Goal: Task Accomplishment & Management: Manage account settings

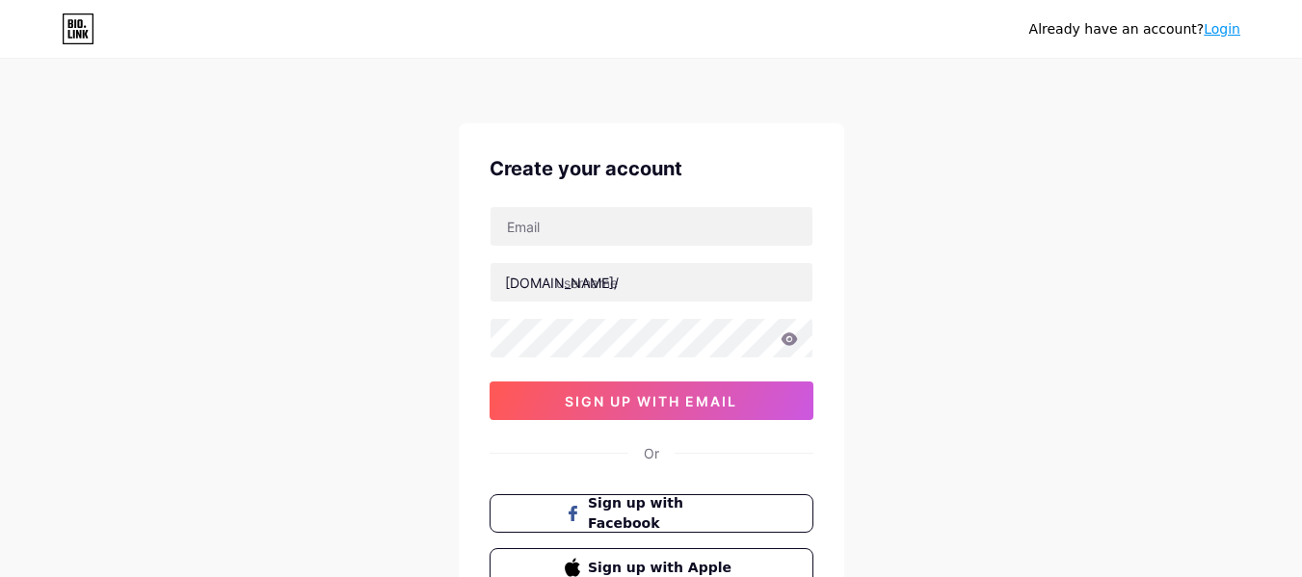
click at [1228, 32] on link "Login" at bounding box center [1222, 28] width 37 height 15
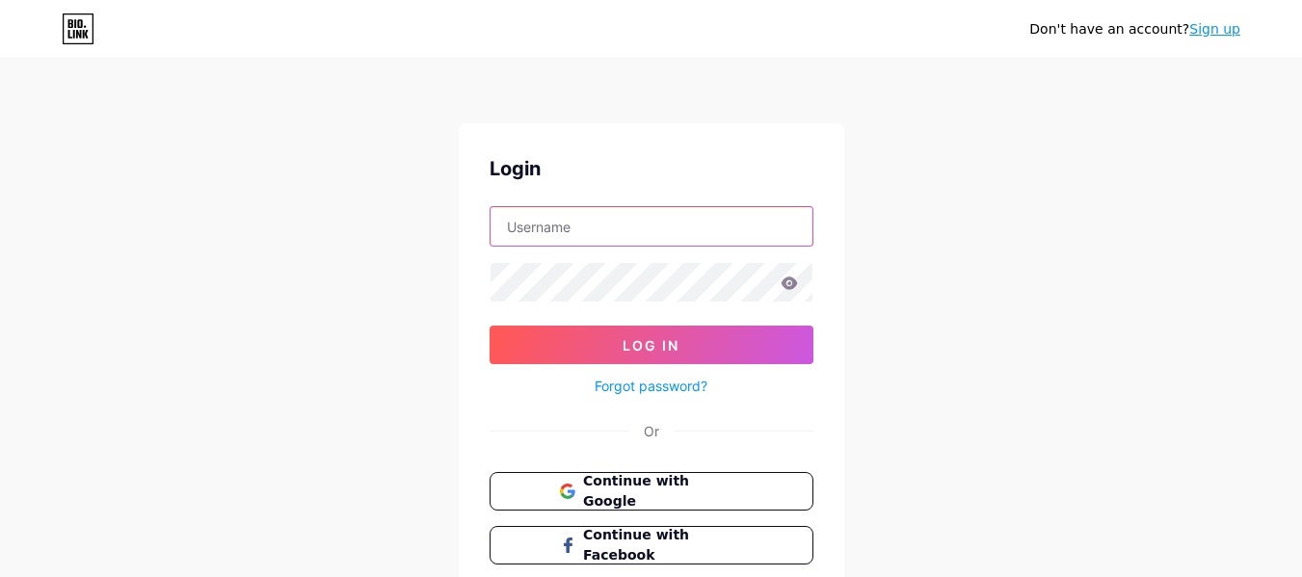
click at [719, 216] on input "text" at bounding box center [652, 226] width 322 height 39
click at [680, 492] on span "Continue with Google" at bounding box center [662, 491] width 161 height 41
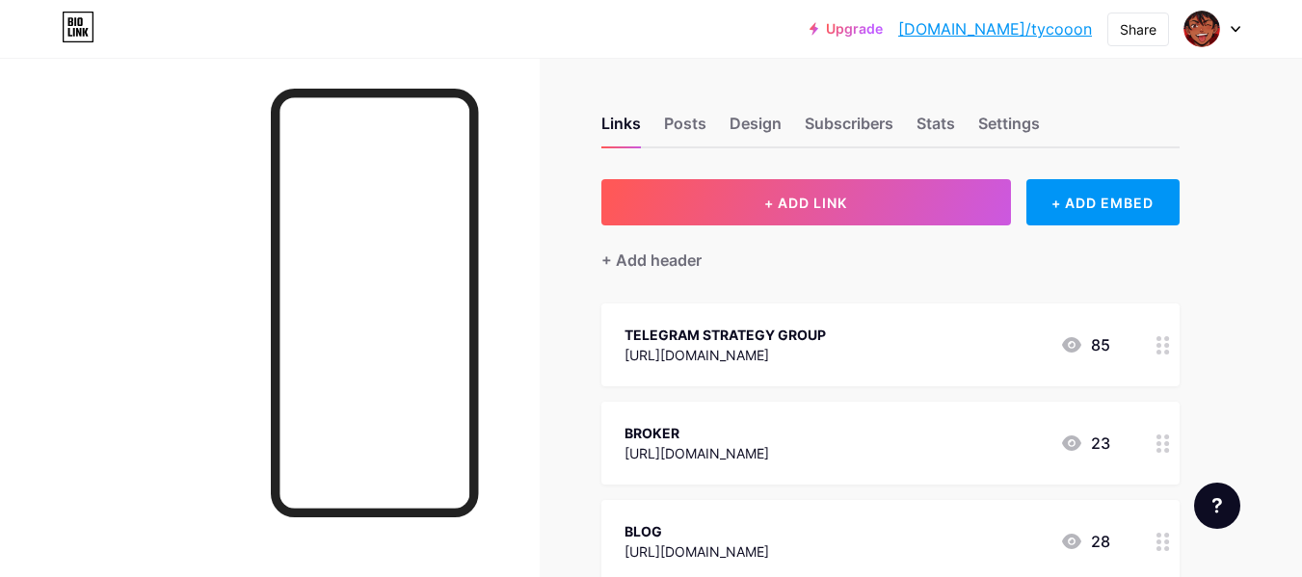
click at [925, 366] on div "TELEGRAM STRATEGY GROUP https://www.paypal.com/ncp/payment/FA9SCUEEZXDVJ 85" at bounding box center [890, 345] width 578 height 83
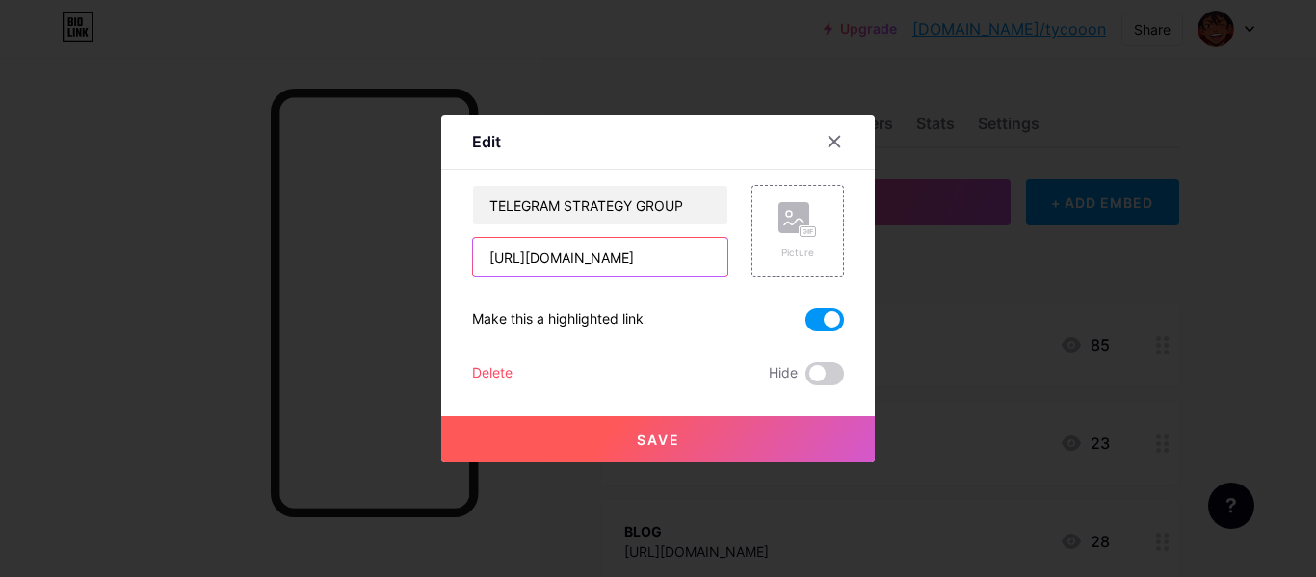
click at [613, 253] on input "https://www.paypal.com/ncp/payment/FA9SCUEEZXDVJ" at bounding box center [600, 257] width 254 height 39
paste input "https://t.me/forextradinstrategies"
type input "https://t.me/forextradinstrategies"
click at [683, 436] on button "Save" at bounding box center [658, 439] width 434 height 46
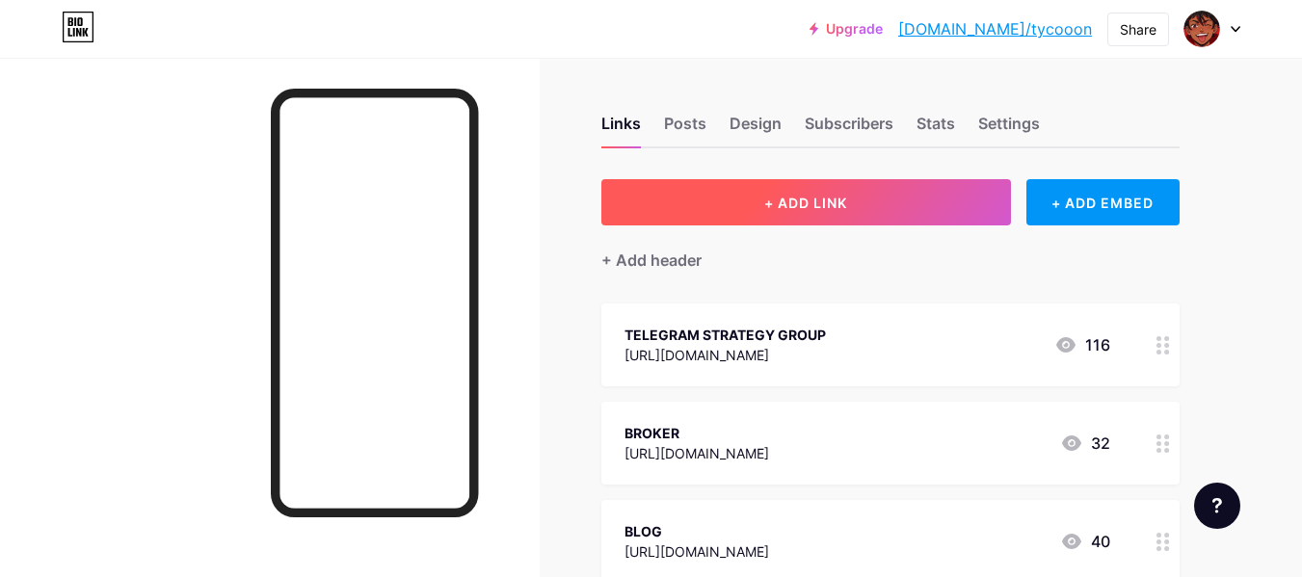
click at [843, 206] on span "+ ADD LINK" at bounding box center [805, 203] width 83 height 16
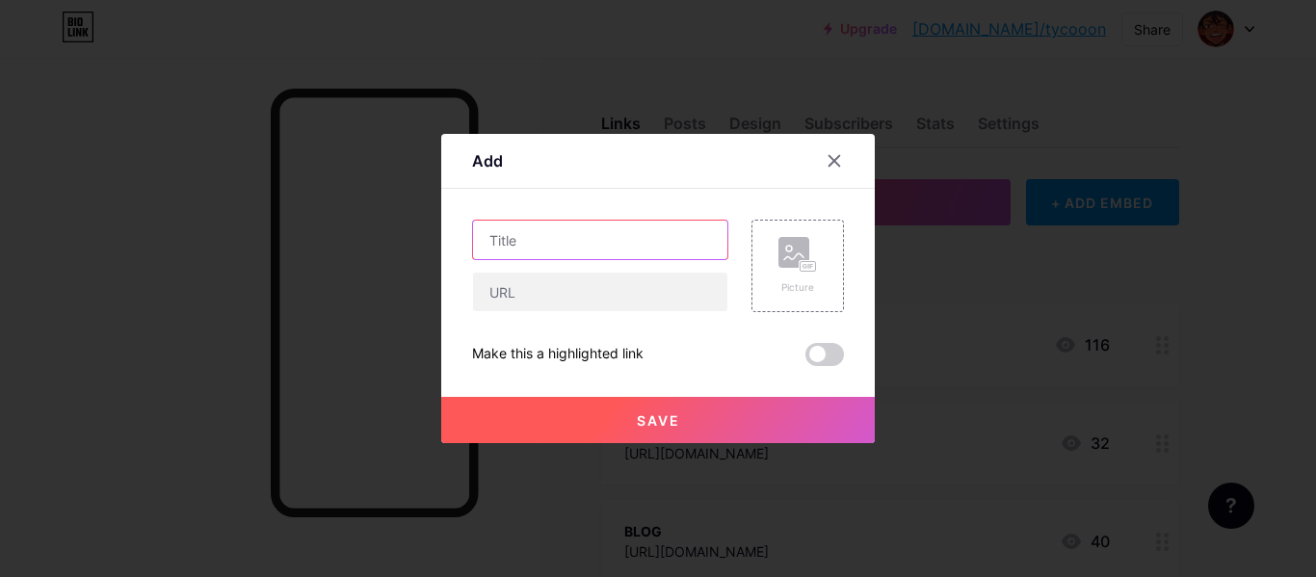
click at [612, 254] on input "text" at bounding box center [600, 240] width 254 height 39
type input "f"
type input "GET FUNDED"
click at [838, 158] on icon at bounding box center [835, 161] width 11 height 11
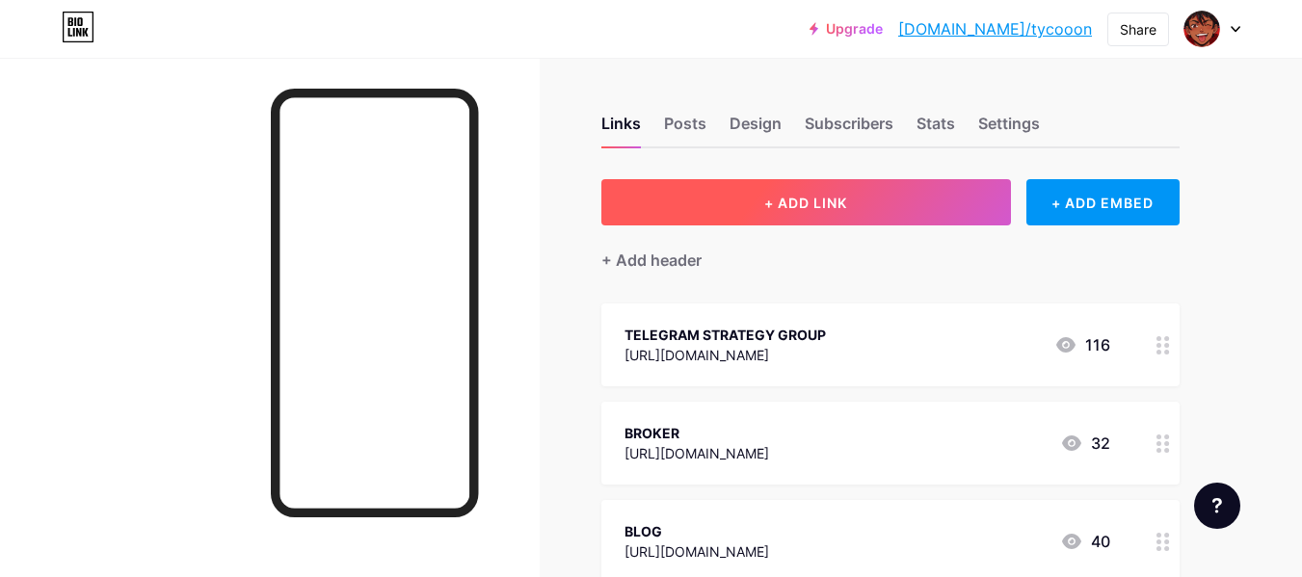
click at [817, 206] on span "+ ADD LINK" at bounding box center [805, 203] width 83 height 16
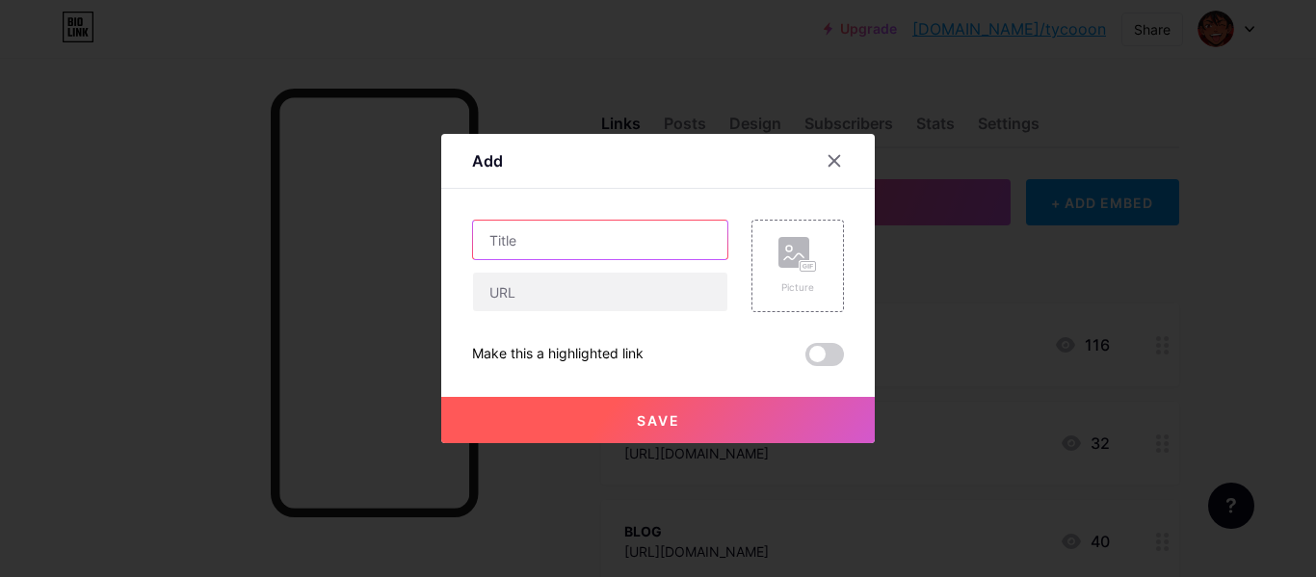
click at [577, 244] on input "text" at bounding box center [600, 240] width 254 height 39
drag, startPoint x: 562, startPoint y: 246, endPoint x: 415, endPoint y: 247, distance: 146.5
click at [415, 247] on div "Add Content YouTube Play YouTube video without leaving your page. ADD Vimeo Pla…" at bounding box center [658, 288] width 1316 height 577
type input "c"
type input "sign up on binance"
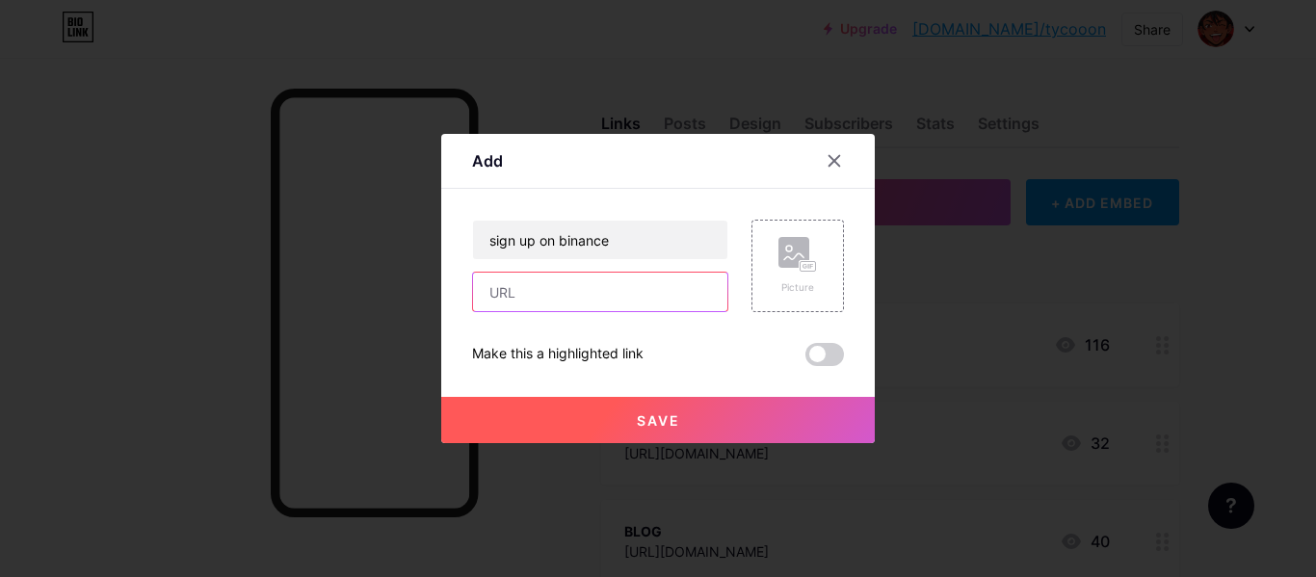
click at [570, 308] on input "text" at bounding box center [600, 292] width 254 height 39
paste input "https://t.mbsrv2.com/176180/10217/0?aff_sub5=SF_006OG000004lmDN"
type input "https://t.mbsrv2.com/176180/10217/0?aff_sub5=SF_006OG000004lmDN"
click at [666, 422] on span "Save" at bounding box center [658, 420] width 43 height 16
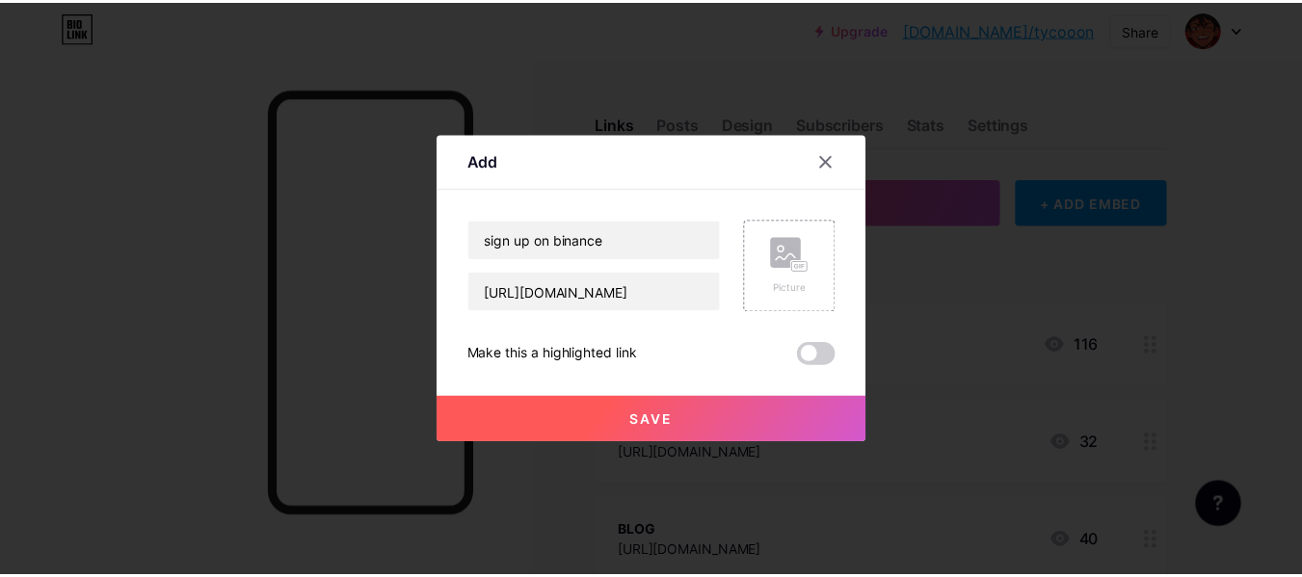
scroll to position [0, 0]
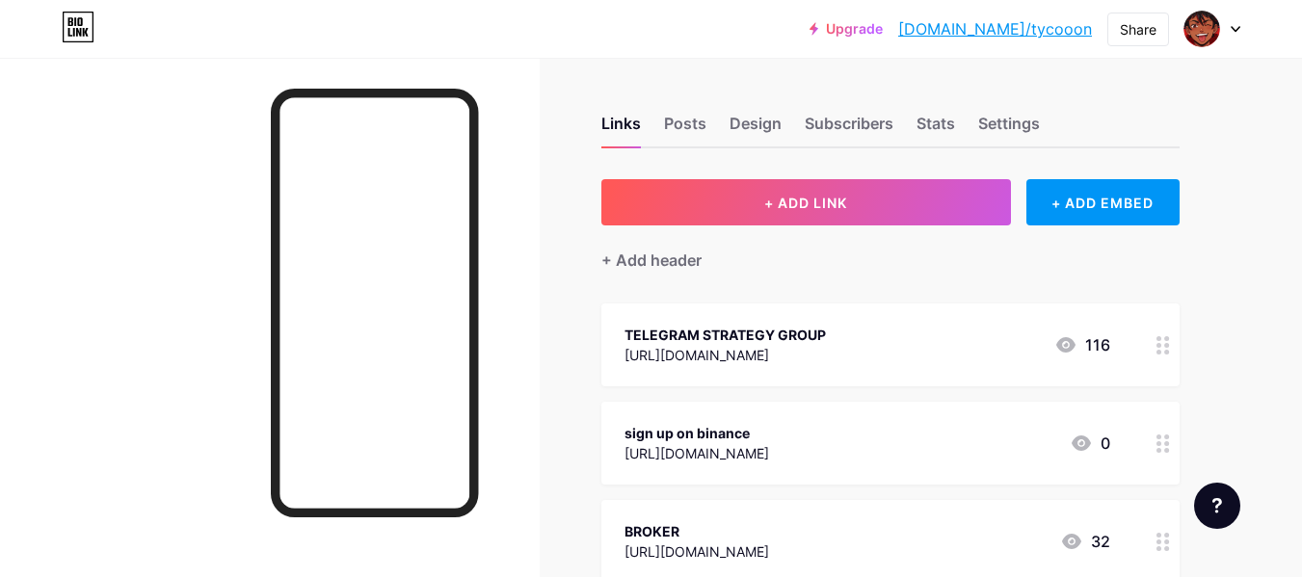
click at [769, 444] on div "https://t.mbsrv2.com/176180/10217/0?aff_sub5=SF_006OG000004lmDN" at bounding box center [696, 453] width 145 height 20
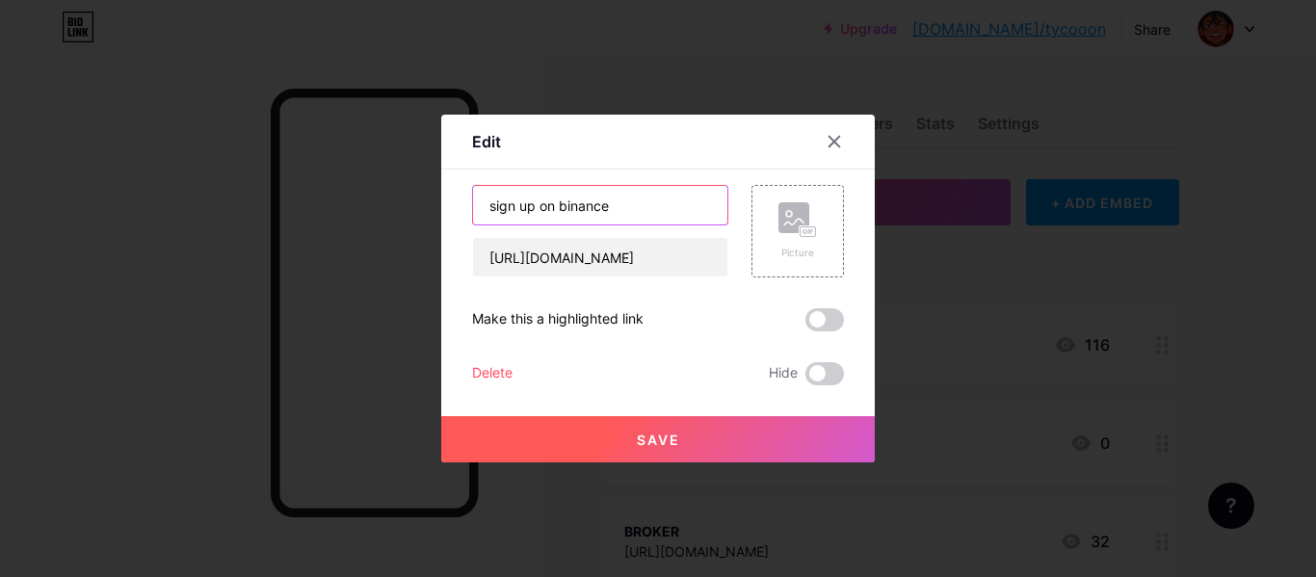
drag, startPoint x: 516, startPoint y: 205, endPoint x: 432, endPoint y: 211, distance: 84.0
click at [432, 211] on div "Edit Content YouTube Play YouTube video without leaving your page. ADD Vimeo Pl…" at bounding box center [658, 288] width 1316 height 577
type input "SIGN up on binance"
click at [661, 433] on span "Save" at bounding box center [658, 440] width 43 height 16
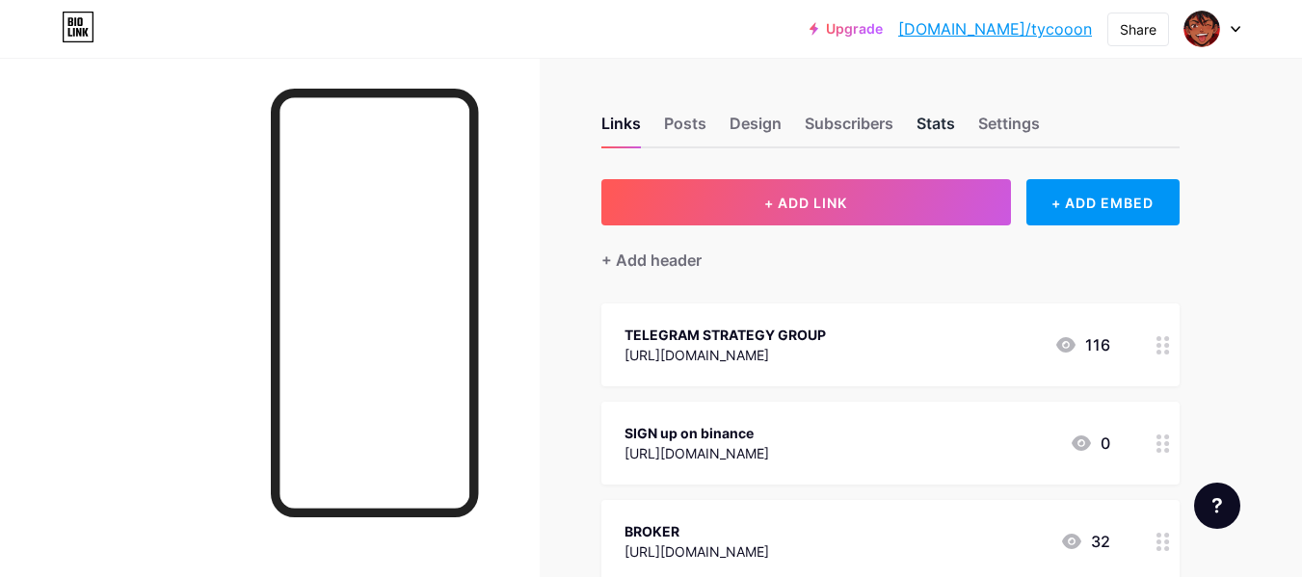
click at [940, 126] on div "Stats" at bounding box center [936, 129] width 39 height 35
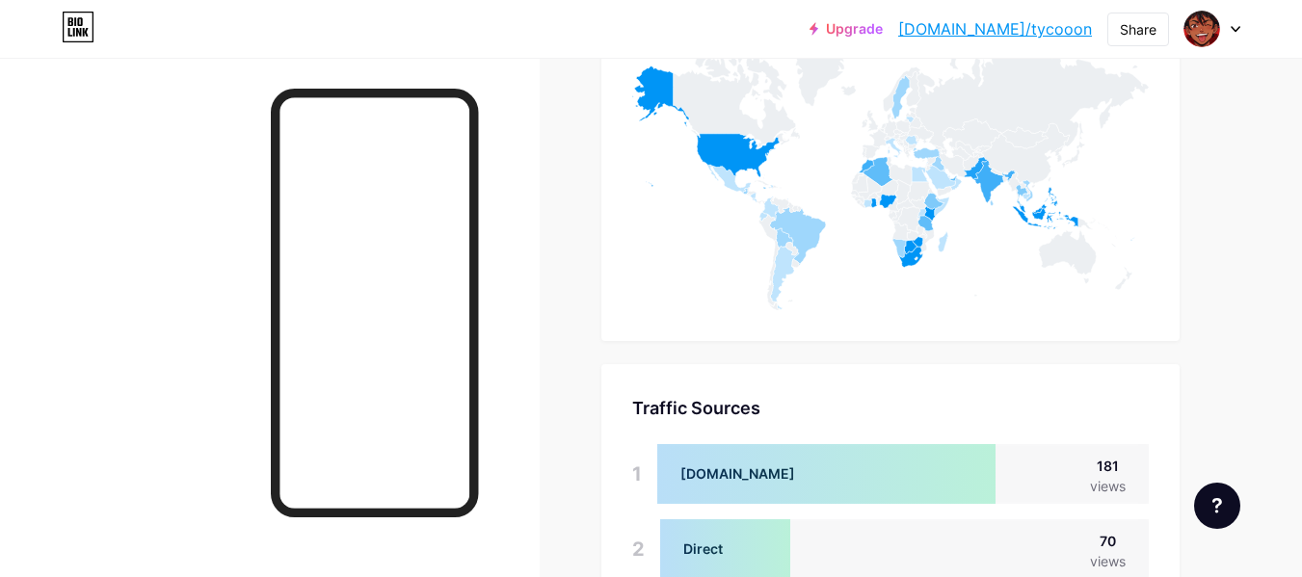
scroll to position [1197, 0]
